Goal: Information Seeking & Learning: Learn about a topic

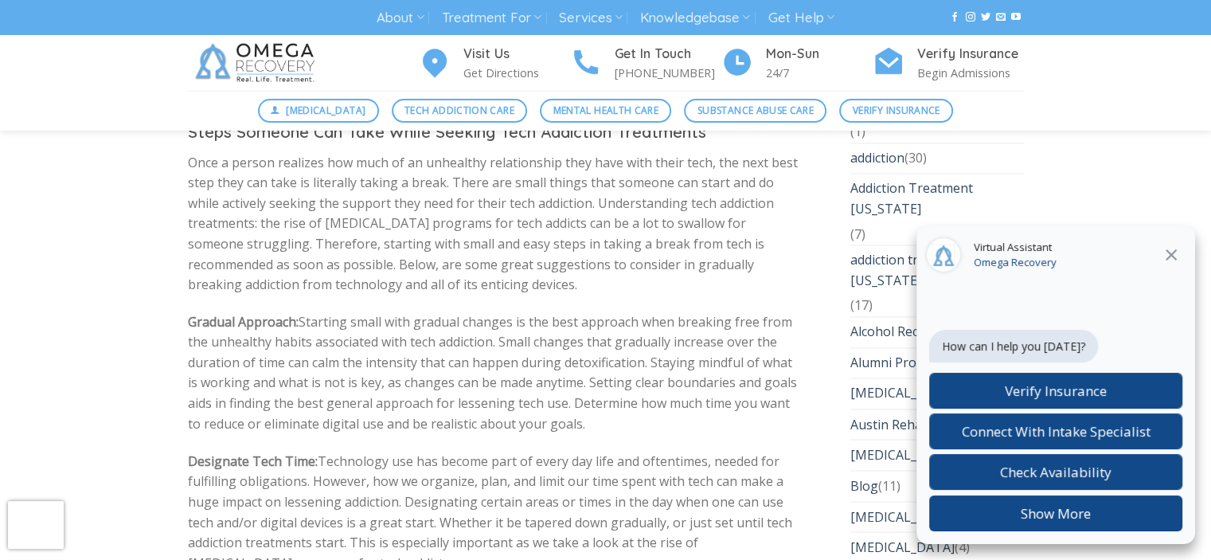
scroll to position [2623, 0]
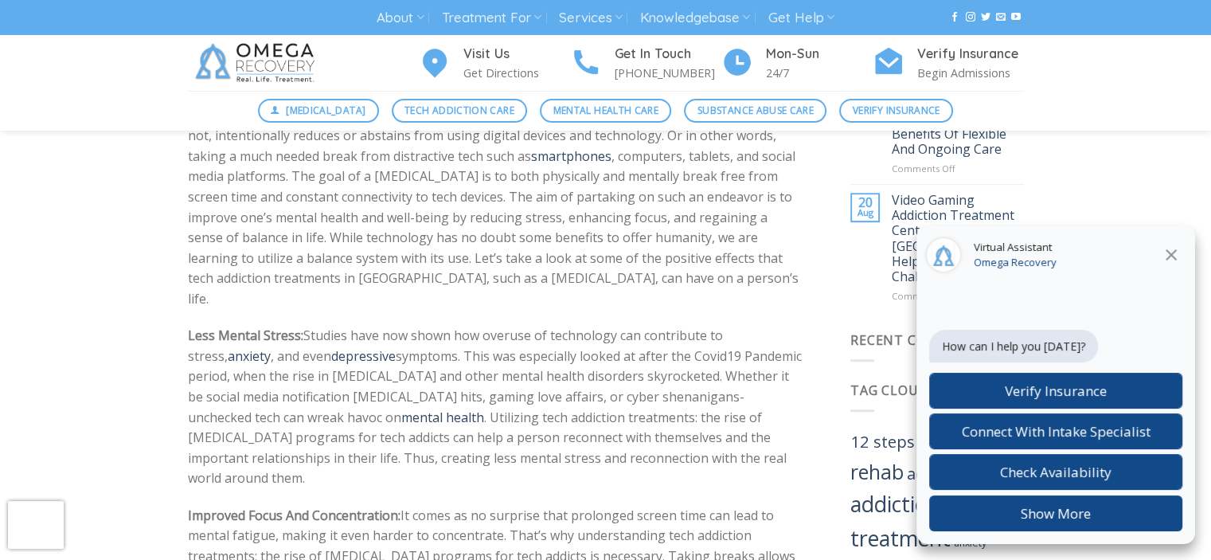
drag, startPoint x: 1219, startPoint y: 158, endPoint x: 1184, endPoint y: 67, distance: 97.8
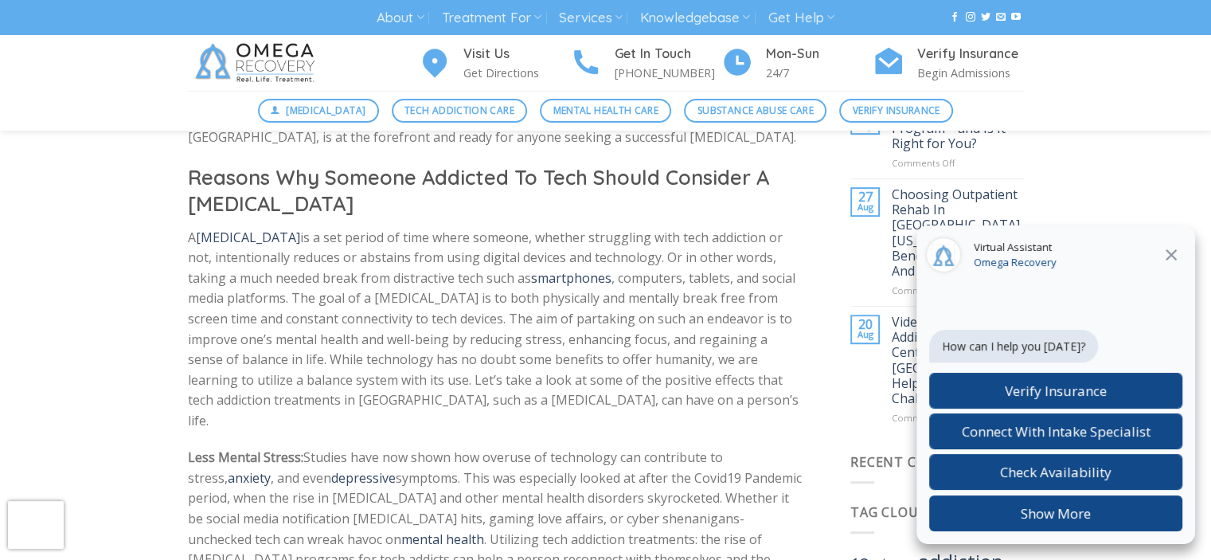
click at [1184, 65] on div "Visit Us Get Directions Get In Touch (512) 601-5407 Mon-Sun 24/7 Verify Insuran…" at bounding box center [605, 63] width 1211 height 56
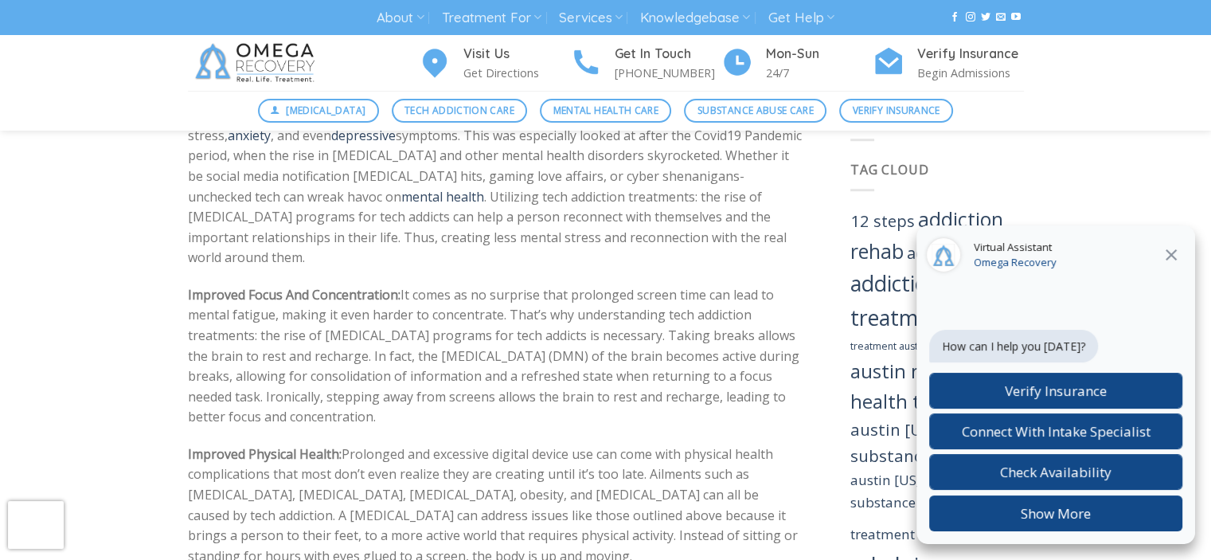
scroll to position [1243, 0]
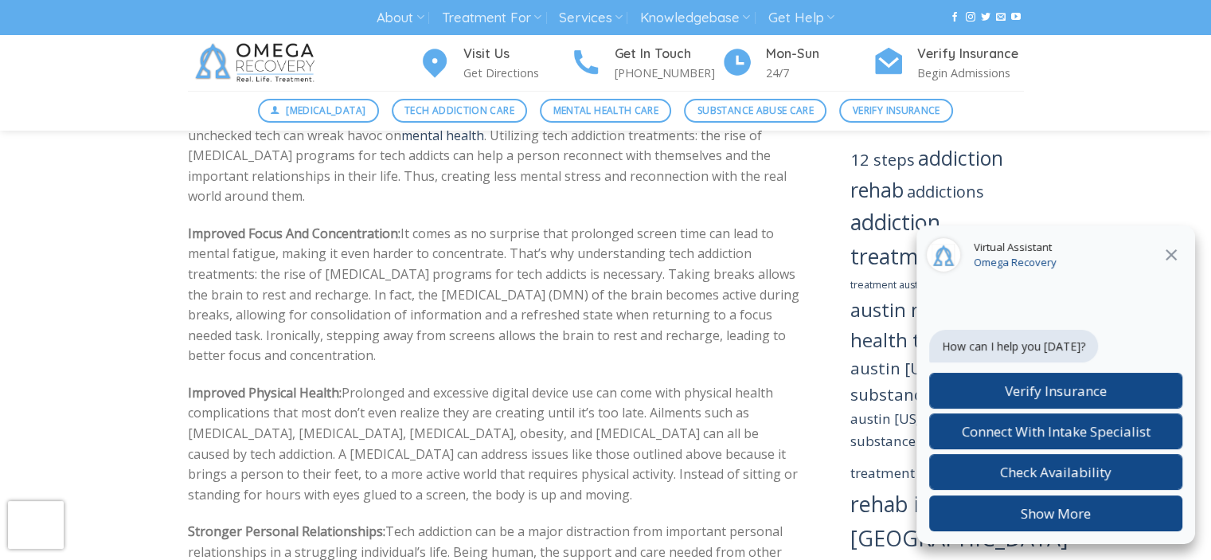
click at [1173, 252] on icon at bounding box center [1171, 254] width 11 height 11
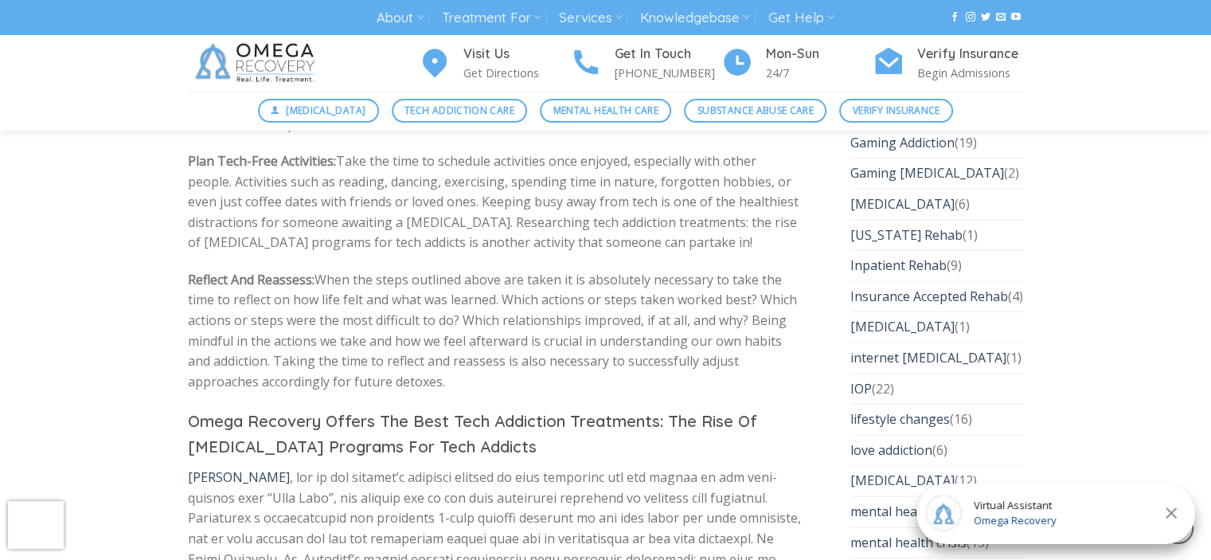
scroll to position [3564, 0]
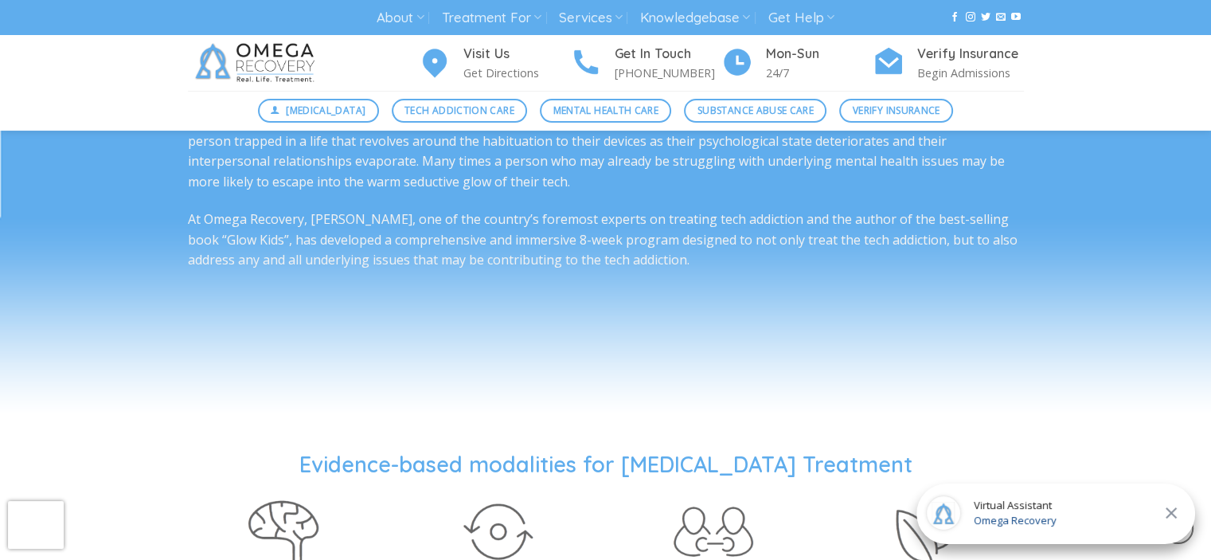
scroll to position [2800, 0]
